Goal: Task Accomplishment & Management: Use online tool/utility

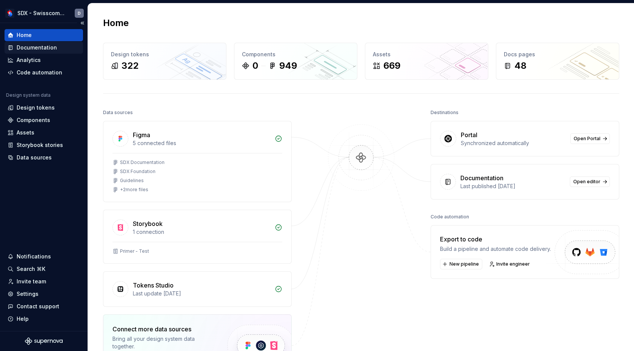
click at [55, 50] on div "Documentation" at bounding box center [37, 48] width 40 height 8
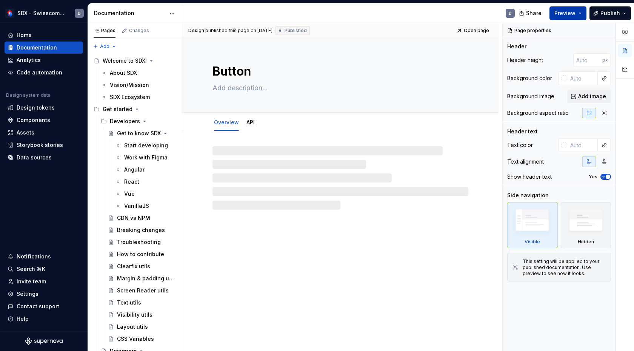
click at [581, 14] on button "Preview" at bounding box center [568, 13] width 37 height 14
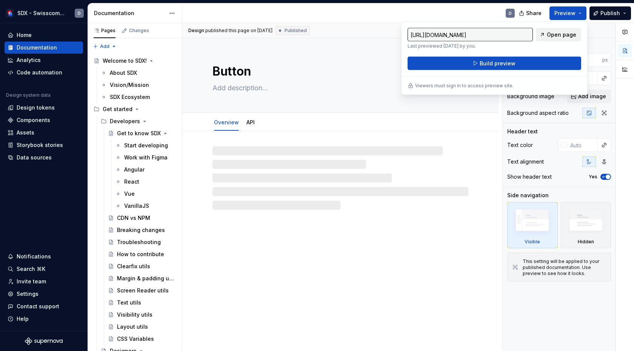
click at [552, 36] on span "Open page" at bounding box center [561, 35] width 29 height 8
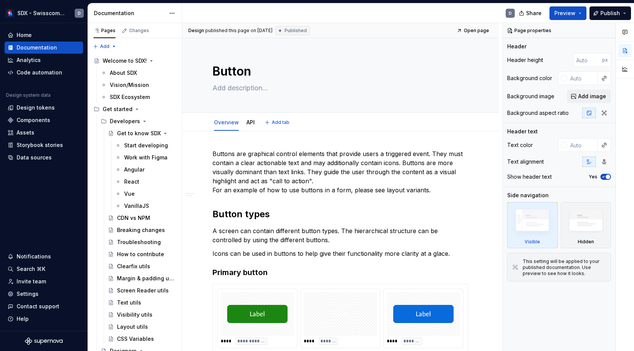
click at [431, 127] on div "Overview API Add tab" at bounding box center [340, 122] width 265 height 17
click at [583, 12] on button "Preview" at bounding box center [568, 13] width 37 height 14
click at [612, 14] on span "Publish" at bounding box center [611, 13] width 20 height 8
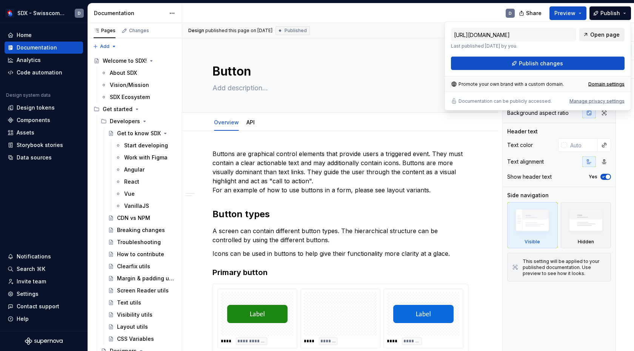
click at [602, 33] on span "Open page" at bounding box center [605, 35] width 29 height 8
type textarea "*"
